Goal: Find specific page/section

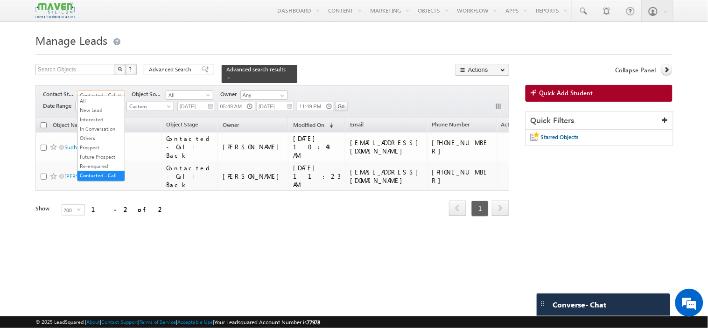
scroll to position [58, 0]
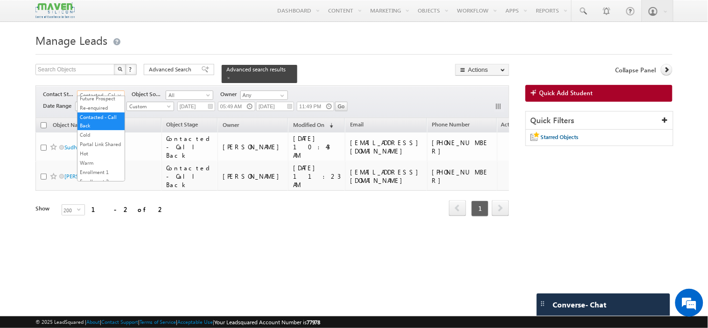
click at [98, 91] on span "Contacted - Call Back" at bounding box center [100, 95] width 44 height 8
click at [165, 71] on span "Advanced Search" at bounding box center [171, 69] width 45 height 8
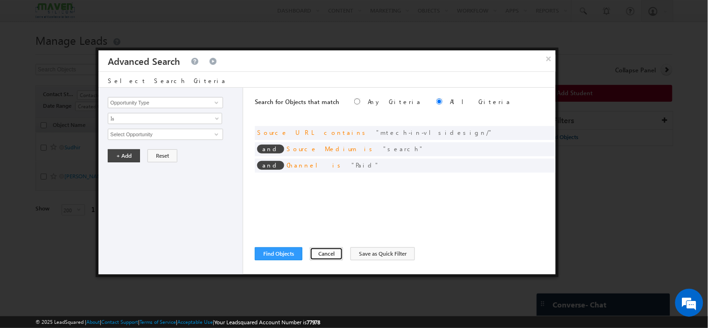
click at [310, 256] on button "Cancel" at bounding box center [326, 254] width 33 height 13
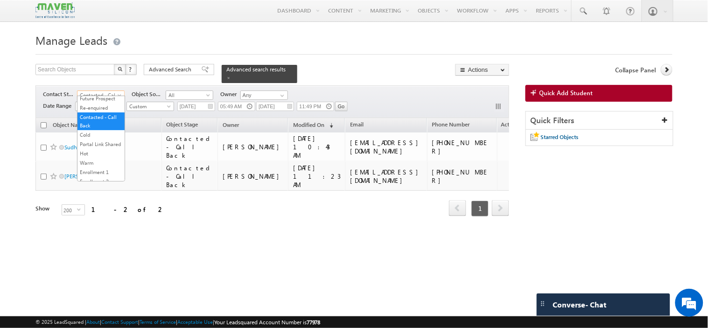
click at [100, 91] on span "Contacted - Call Back" at bounding box center [100, 95] width 44 height 8
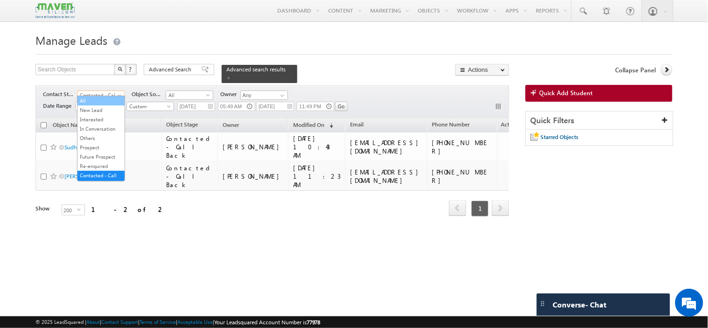
click at [94, 99] on link "All" at bounding box center [101, 101] width 47 height 8
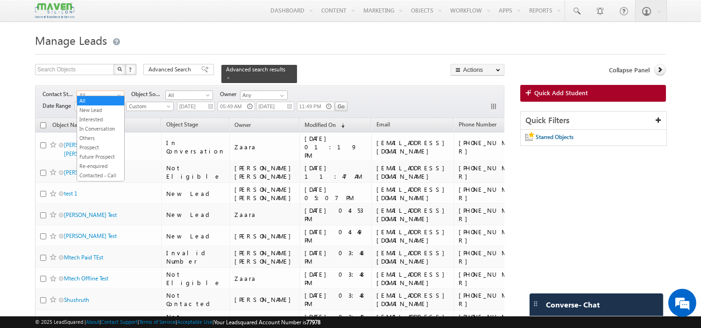
click at [99, 94] on span "All" at bounding box center [99, 95] width 44 height 8
click at [97, 121] on link "Interested" at bounding box center [100, 119] width 47 height 8
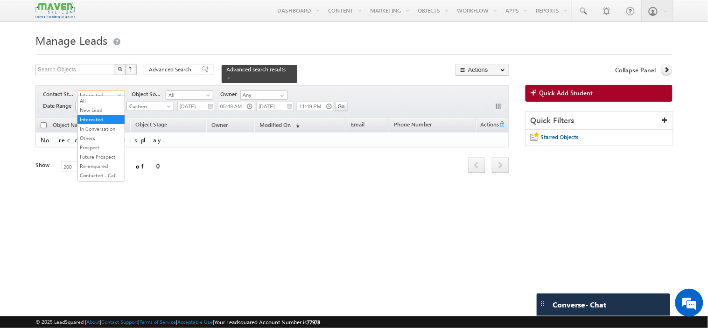
click at [99, 91] on span "Interested" at bounding box center [100, 95] width 44 height 8
click at [97, 133] on link "In Conversation" at bounding box center [101, 129] width 47 height 8
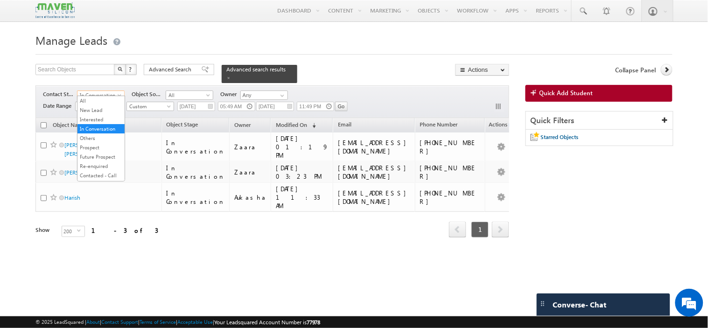
click at [117, 93] on span at bounding box center [120, 96] width 7 height 7
